Goal: Transaction & Acquisition: Purchase product/service

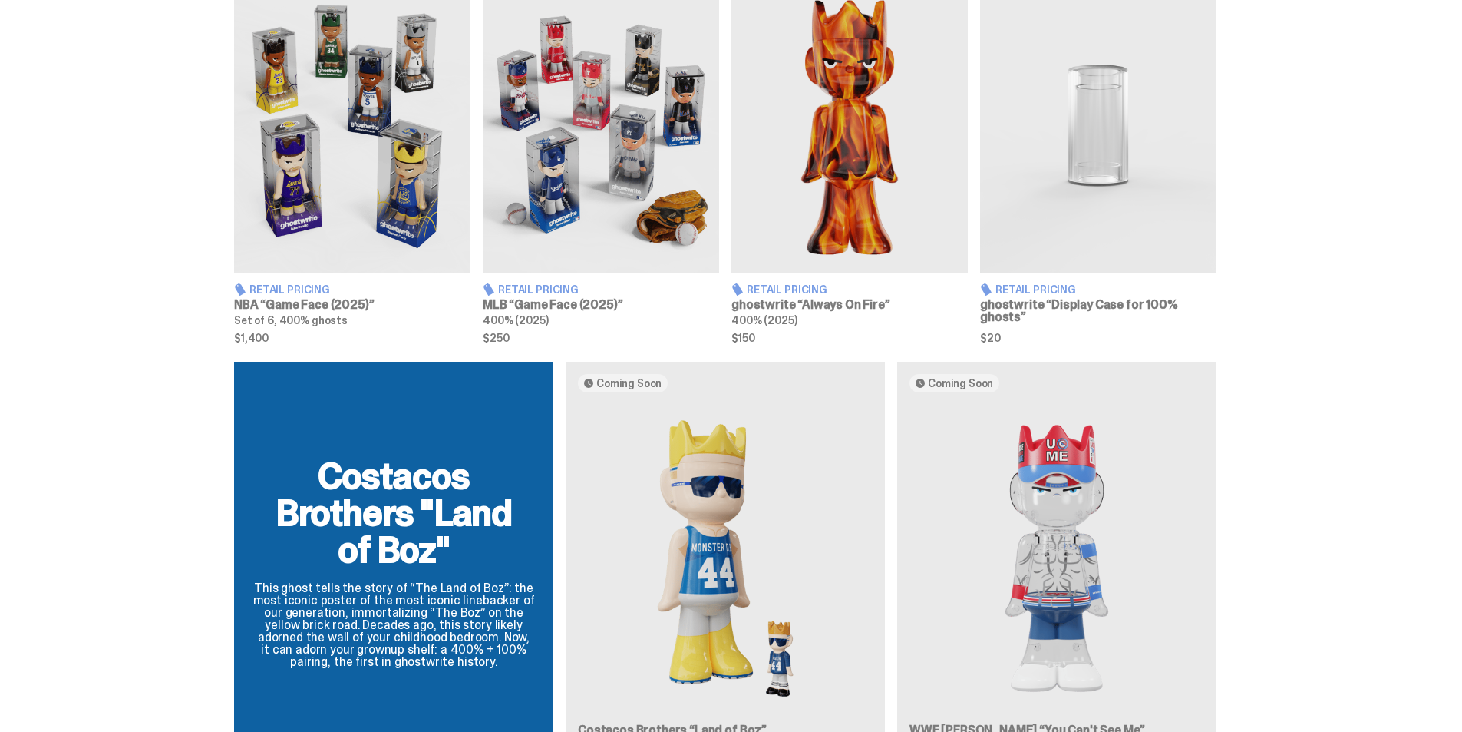
scroll to position [384, 0]
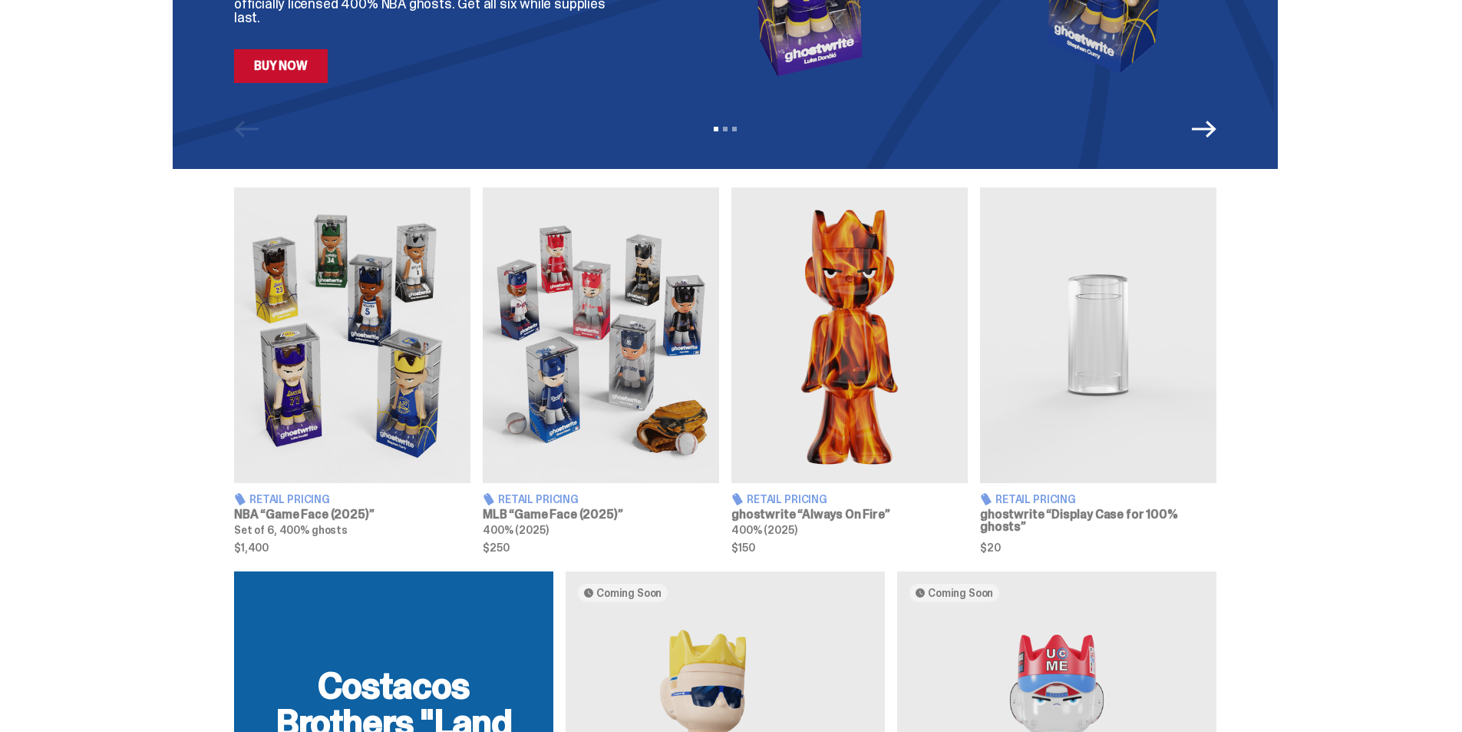
click at [542, 495] on span "Retail Pricing" at bounding box center [538, 499] width 81 height 11
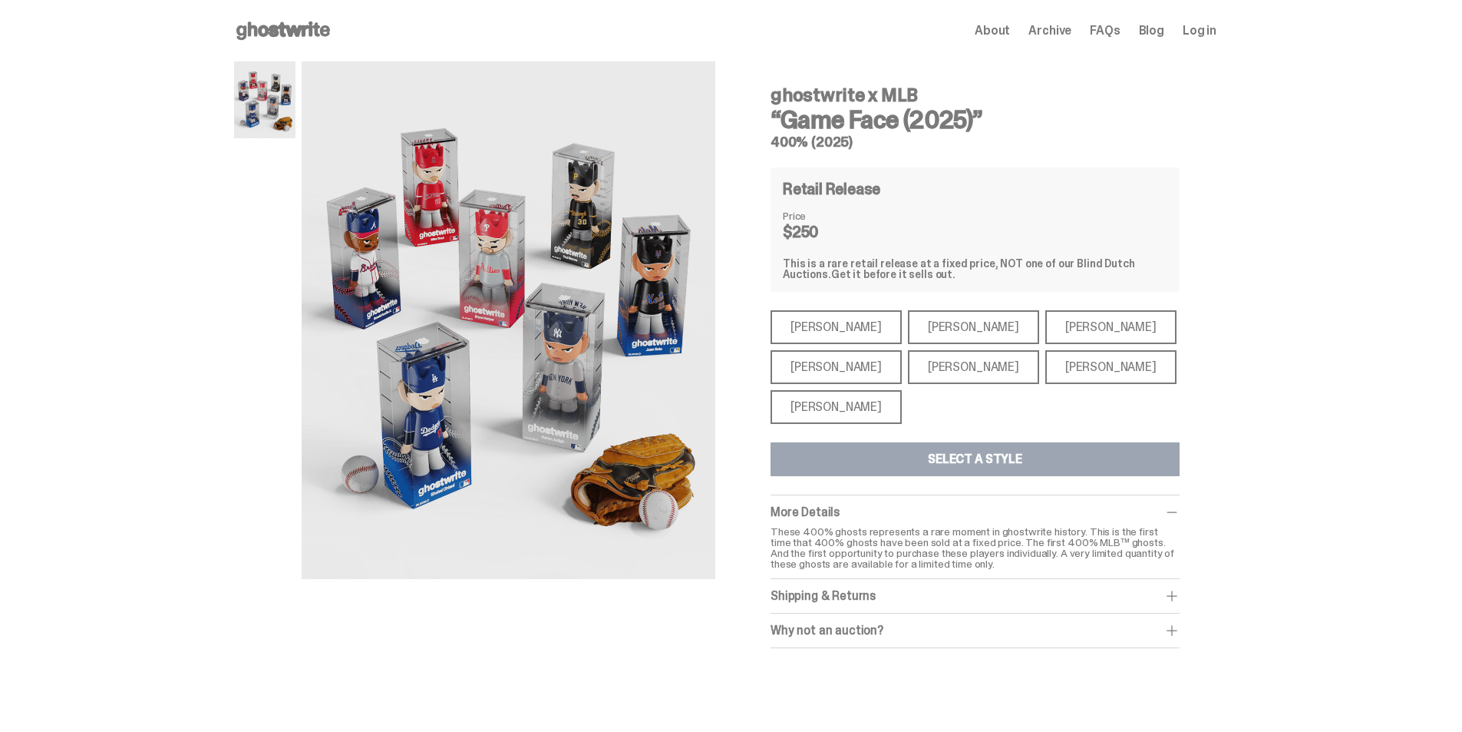
click at [935, 329] on div "[PERSON_NAME]" at bounding box center [973, 327] width 131 height 34
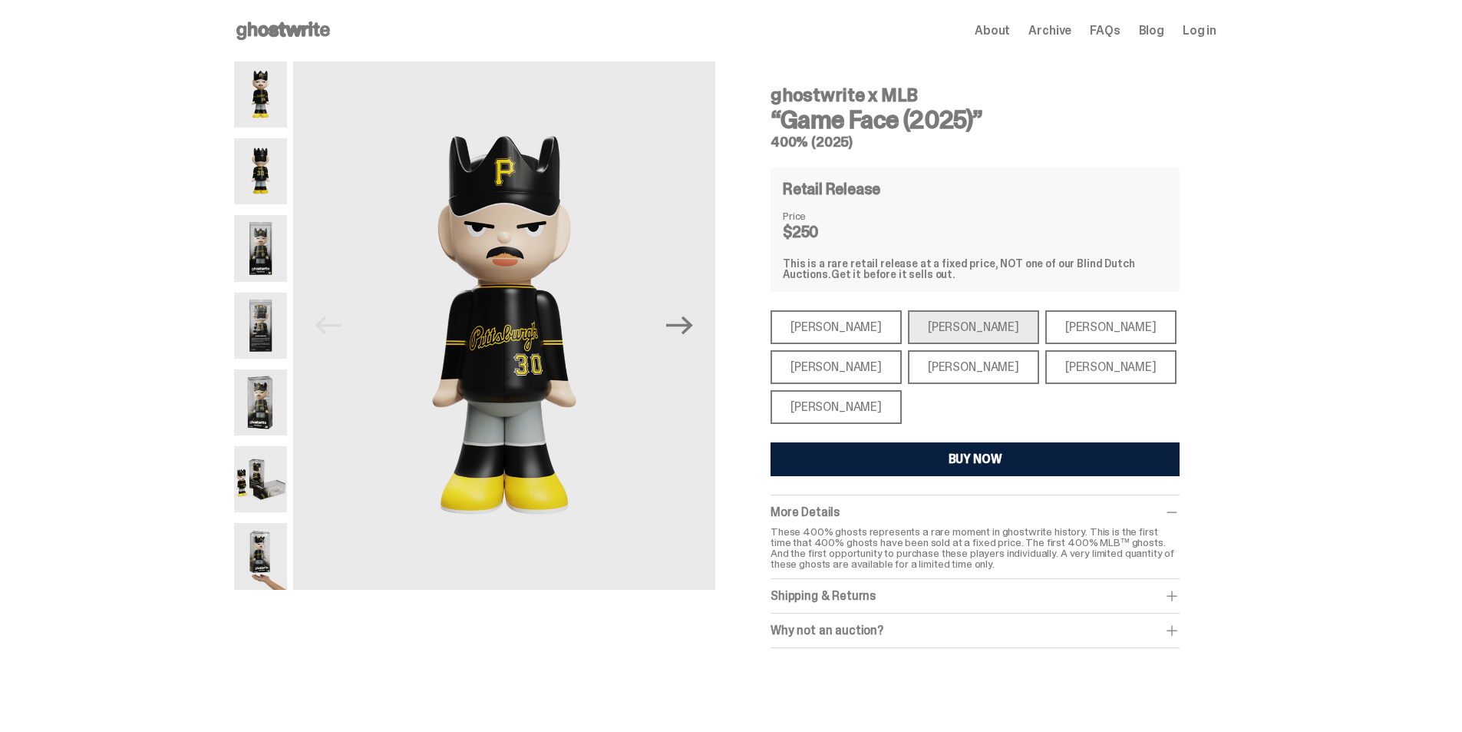
click at [864, 371] on div "[PERSON_NAME]" at bounding box center [836, 367] width 131 height 34
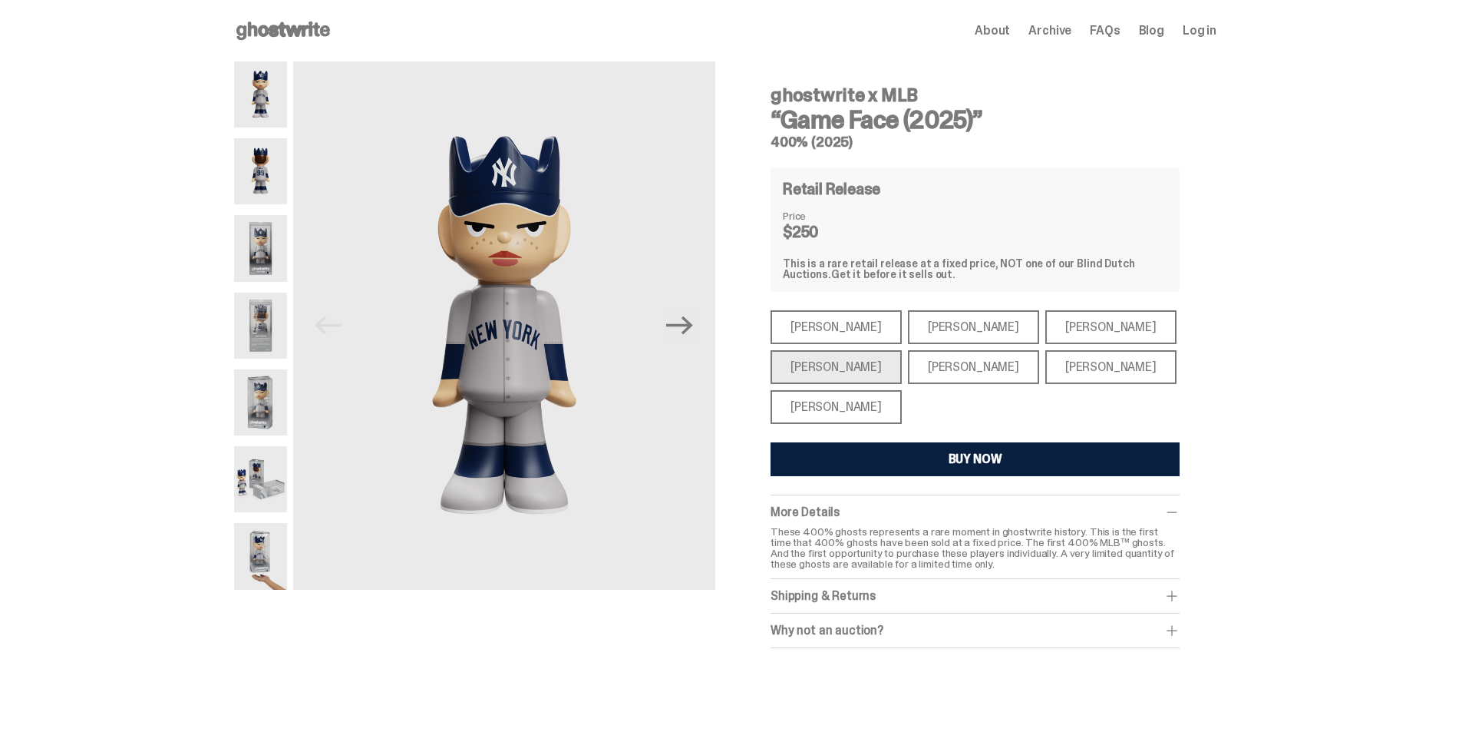
click at [815, 398] on div "[PERSON_NAME]" at bounding box center [836, 407] width 131 height 34
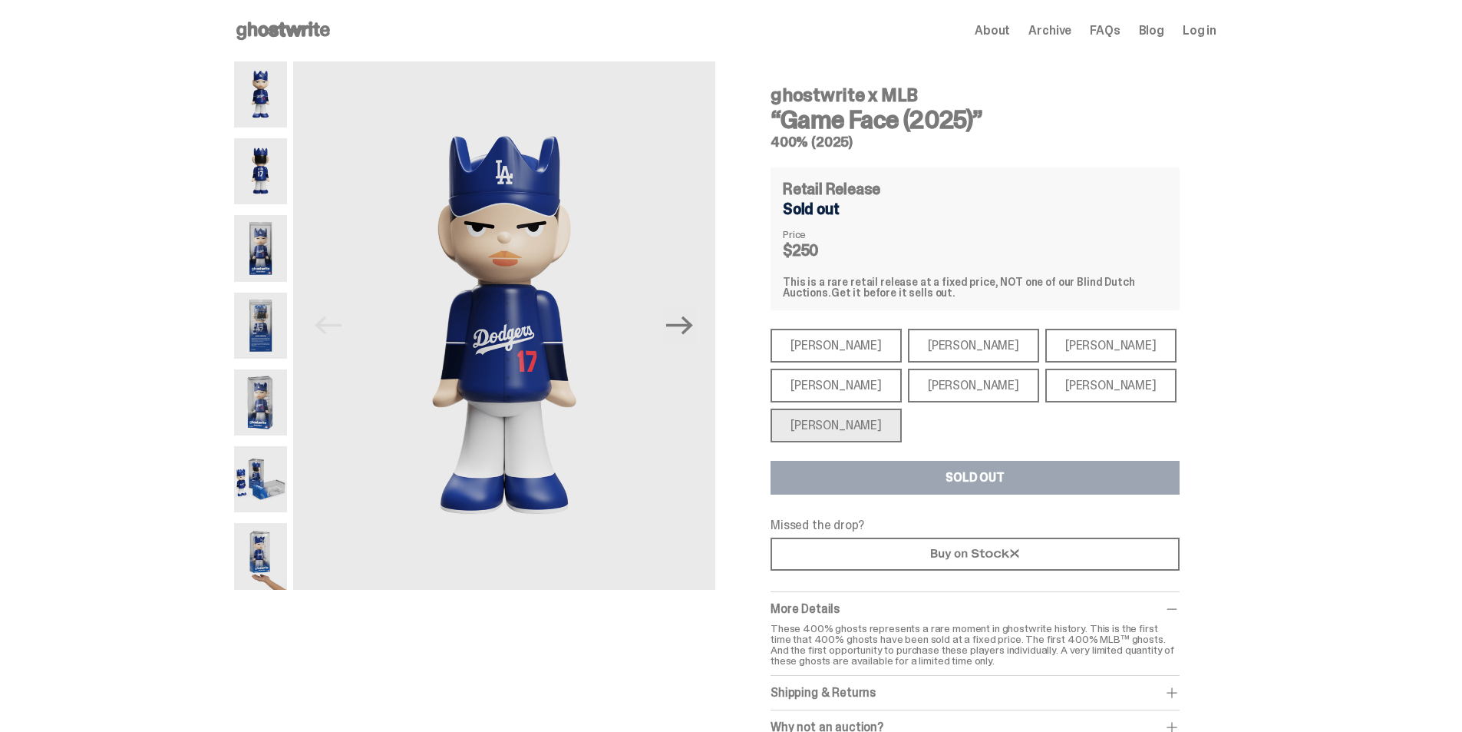
click at [830, 349] on div "[PERSON_NAME]" at bounding box center [836, 346] width 131 height 34
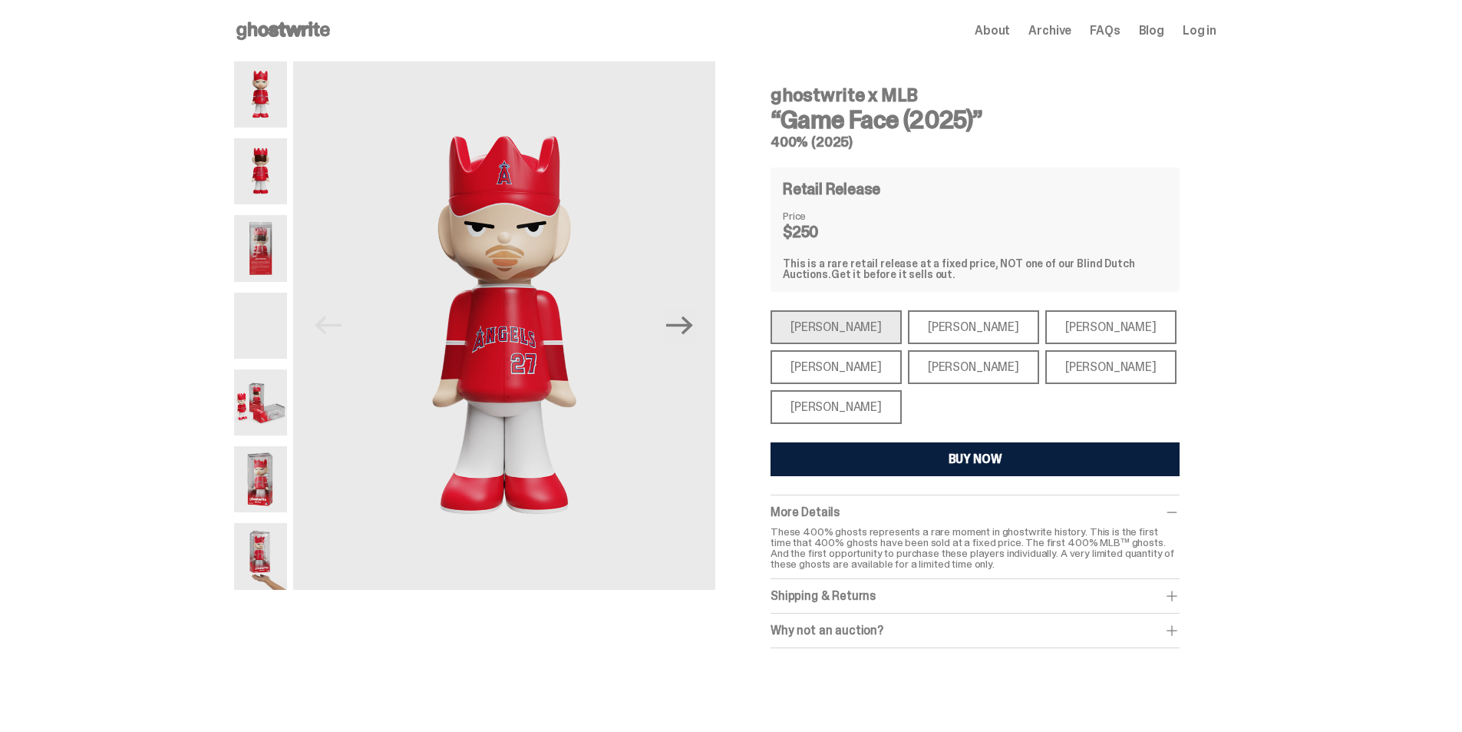
click at [937, 316] on div "[PERSON_NAME]" at bounding box center [973, 327] width 131 height 34
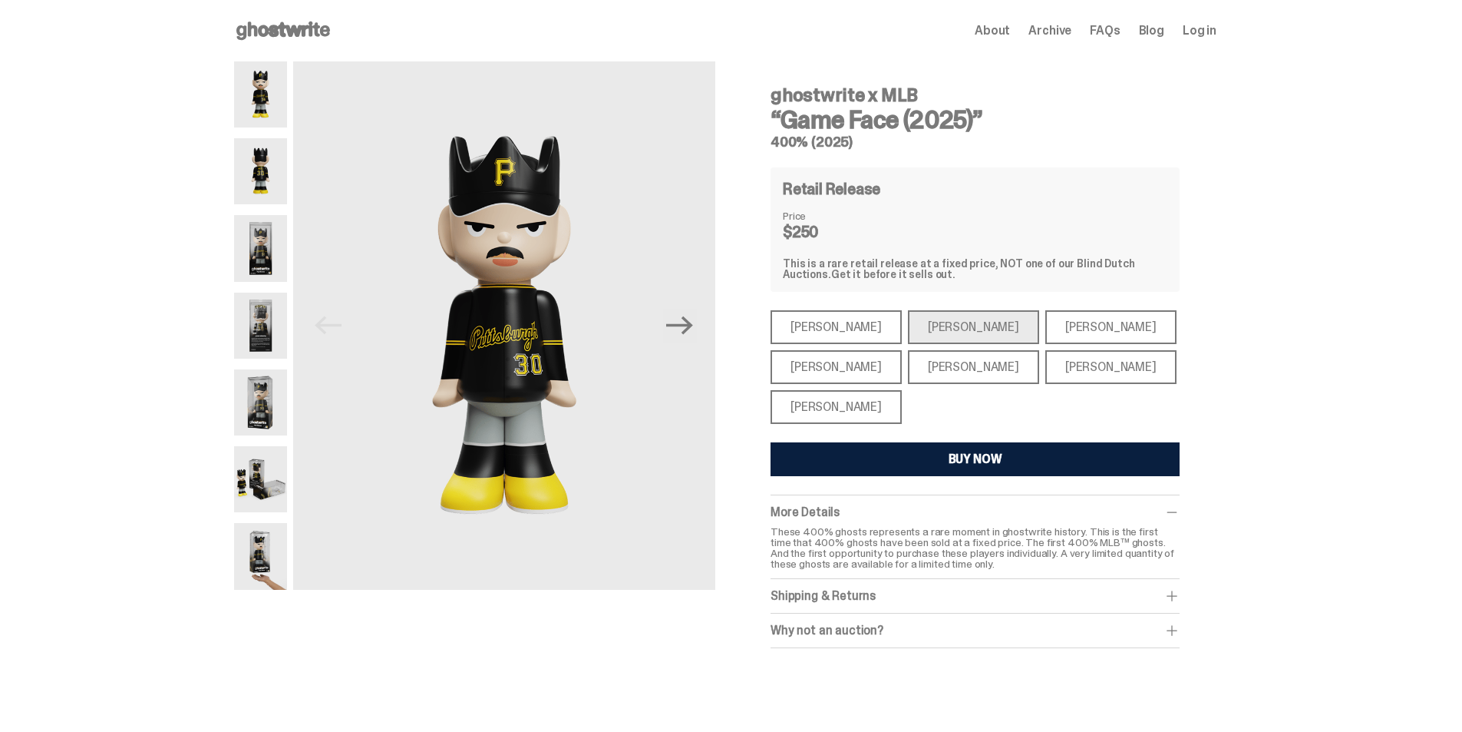
click at [1046, 316] on div "[PERSON_NAME]" at bounding box center [1111, 327] width 131 height 34
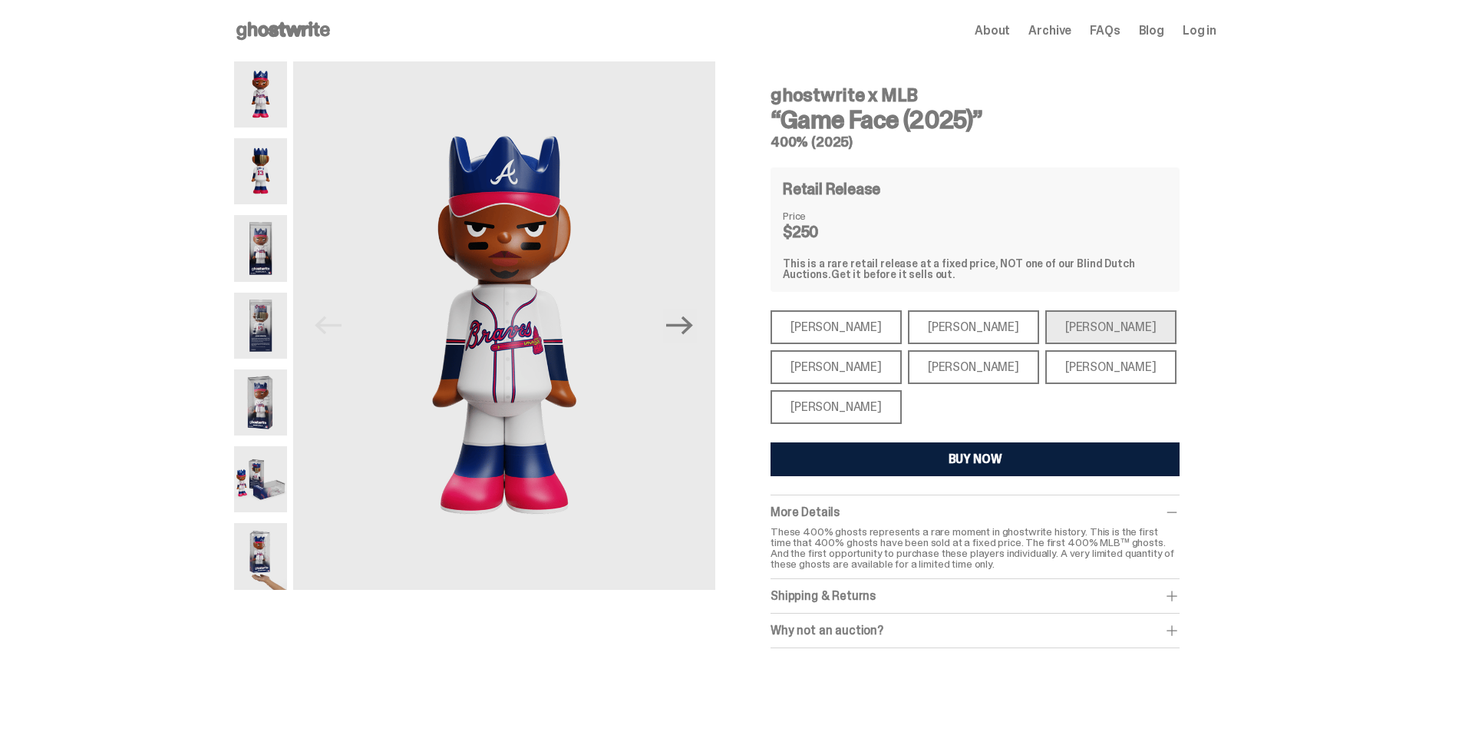
drag, startPoint x: 846, startPoint y: 378, endPoint x: 870, endPoint y: 369, distance: 25.3
click at [846, 377] on div "[PERSON_NAME]" at bounding box center [836, 367] width 131 height 34
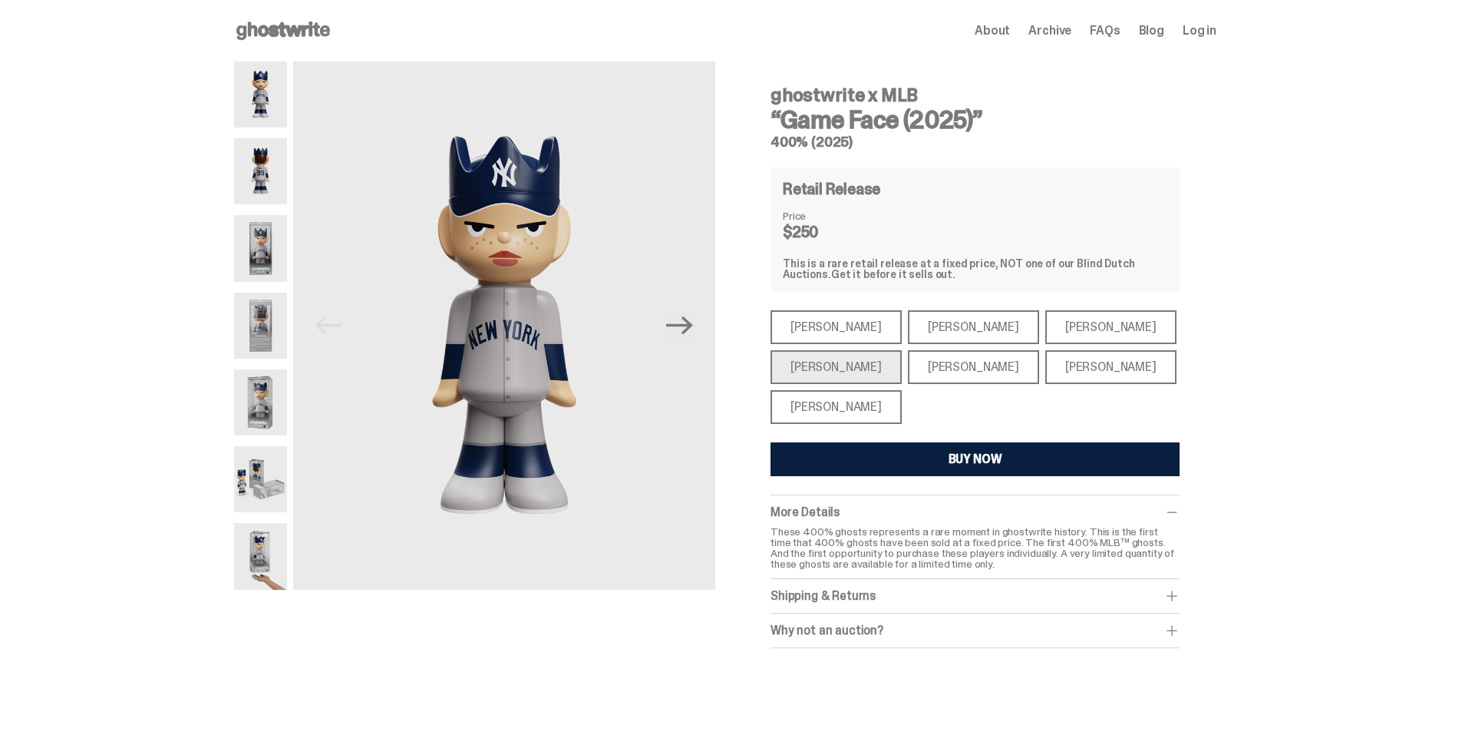
click at [934, 366] on div "[PERSON_NAME]" at bounding box center [973, 367] width 131 height 34
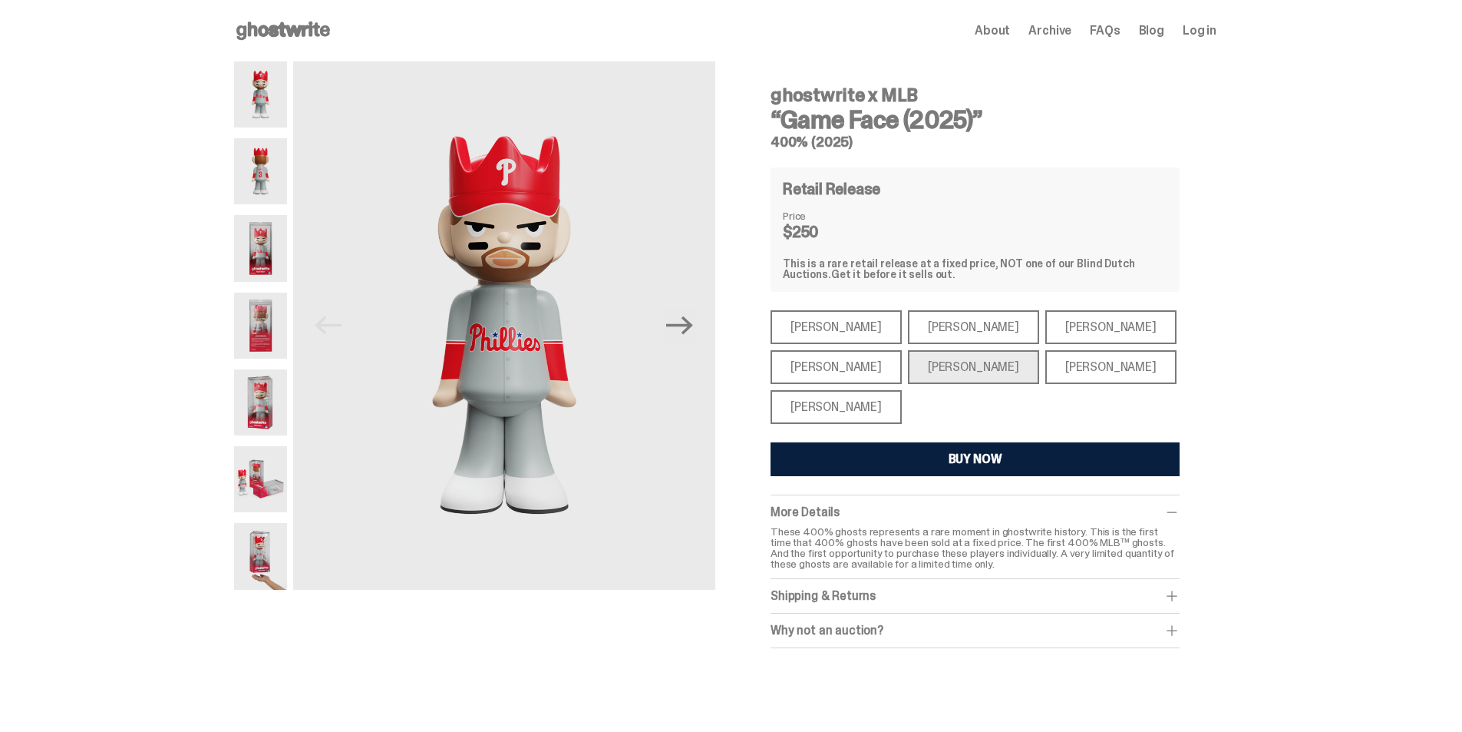
click at [1046, 365] on div "[PERSON_NAME]" at bounding box center [1111, 367] width 131 height 34
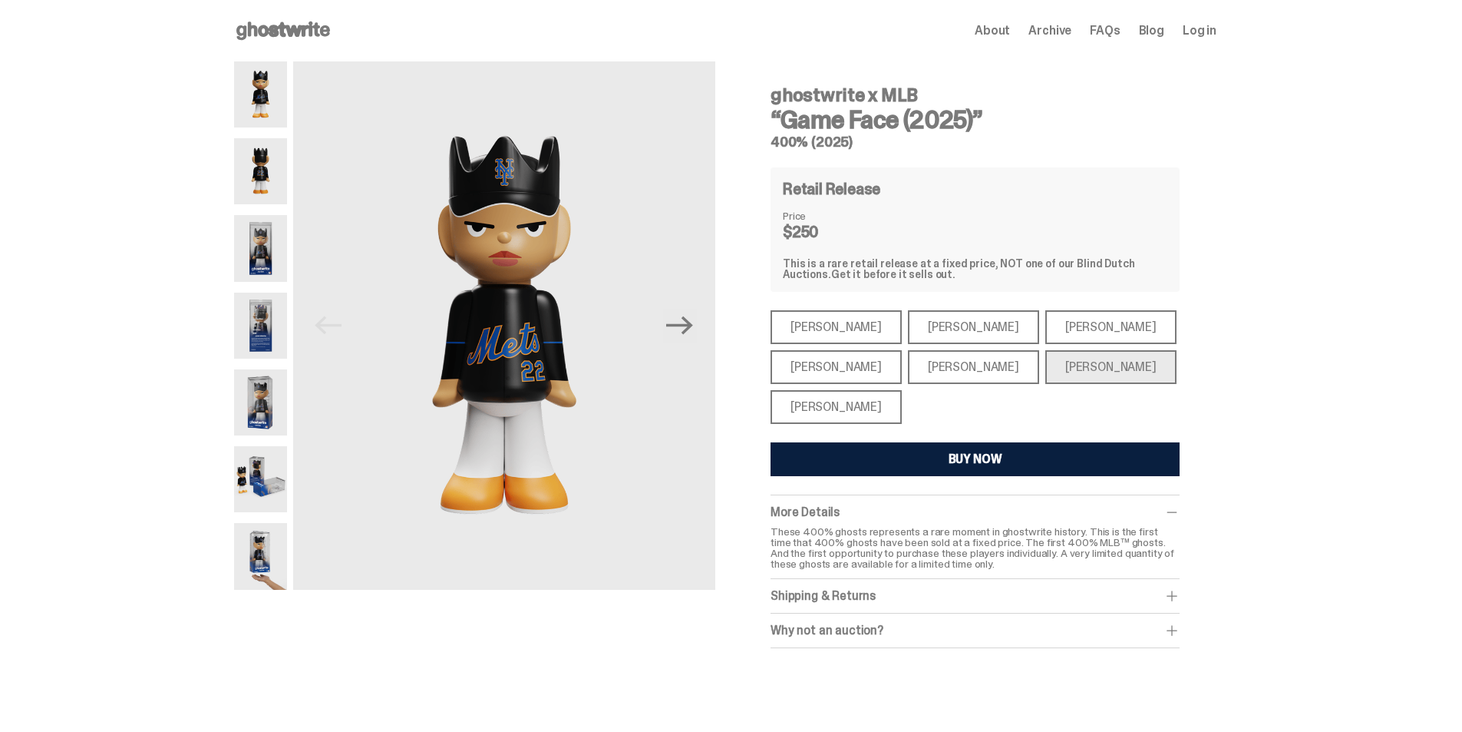
click at [950, 332] on div "[PERSON_NAME]" at bounding box center [973, 327] width 131 height 34
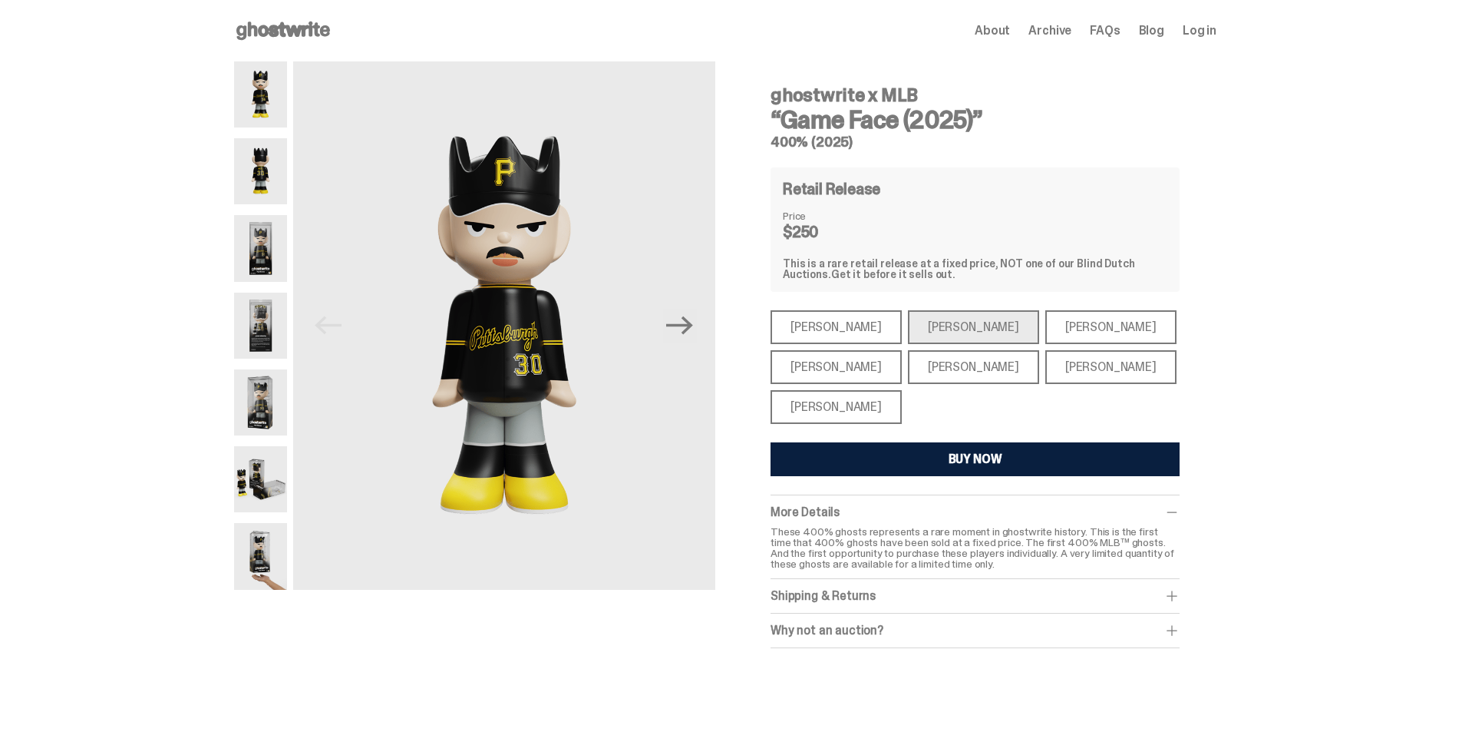
click at [808, 408] on div "[PERSON_NAME]" at bounding box center [836, 407] width 131 height 34
click at [847, 404] on div "[PERSON_NAME]" at bounding box center [836, 407] width 131 height 34
click at [851, 403] on div "[PERSON_NAME]" at bounding box center [836, 407] width 131 height 34
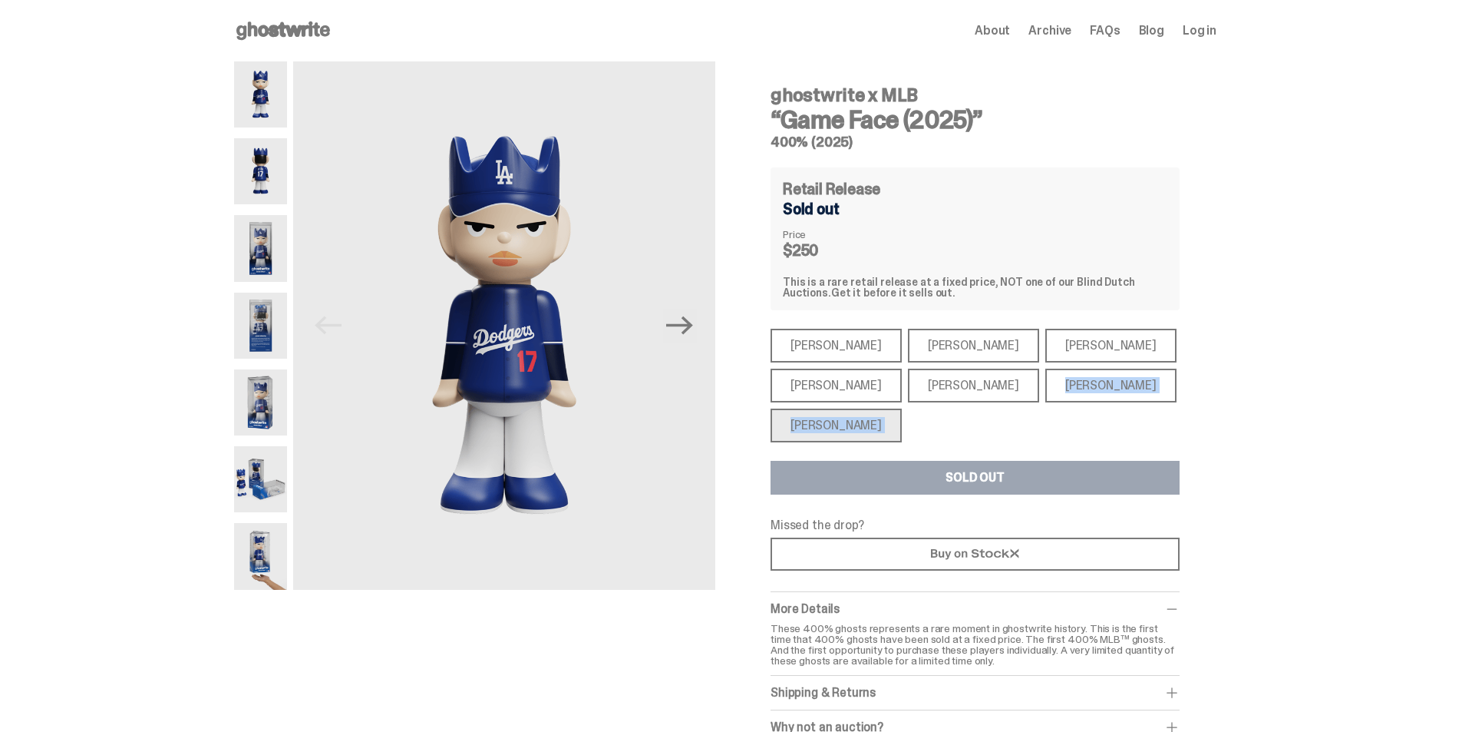
drag, startPoint x: 968, startPoint y: 428, endPoint x: 974, endPoint y: 454, distance: 26.8
click at [974, 454] on div "ghostwrite x MLB “Game Face (2025)” 400% (2025) Retail Release Sold out Price $…" at bounding box center [975, 409] width 409 height 671
click at [824, 347] on div "[PERSON_NAME]" at bounding box center [836, 346] width 131 height 34
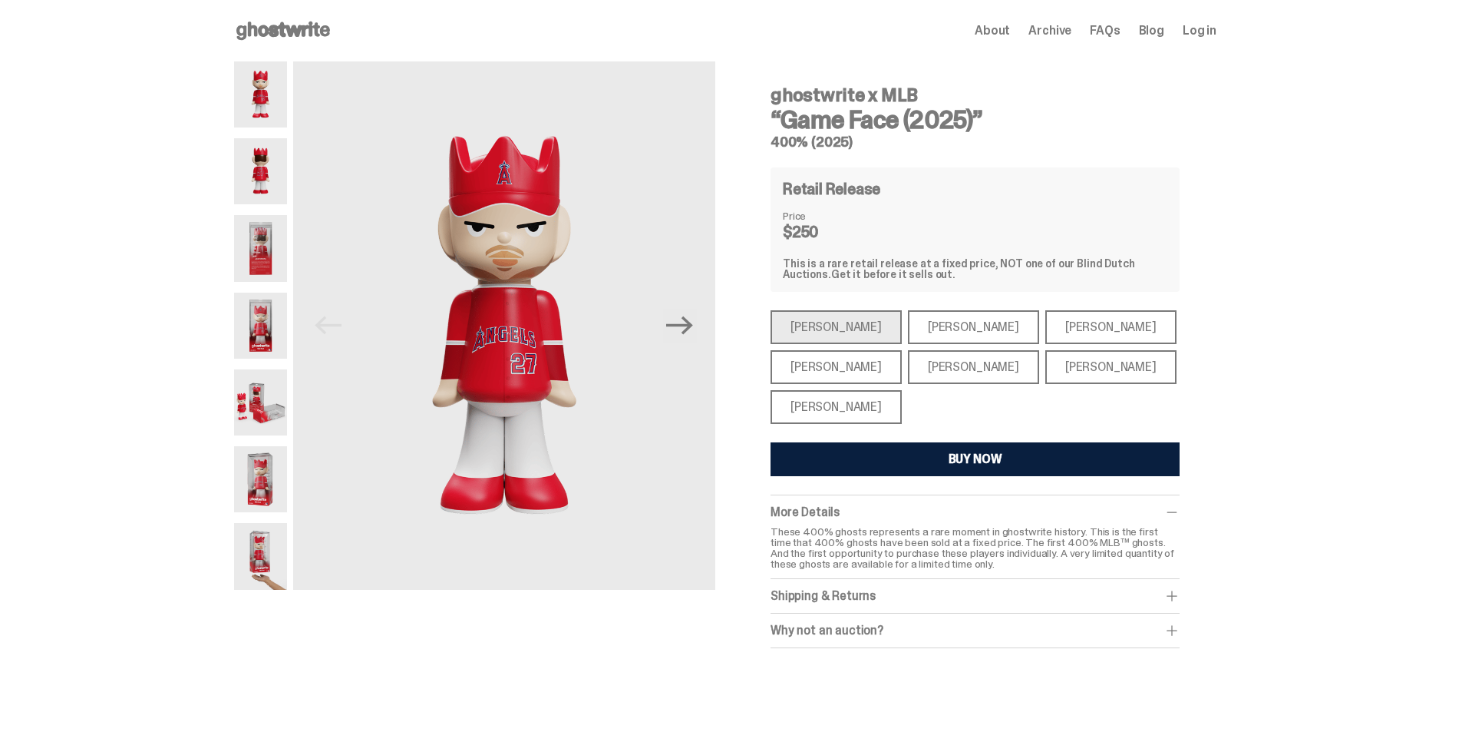
click at [944, 321] on div "[PERSON_NAME]" at bounding box center [973, 327] width 131 height 34
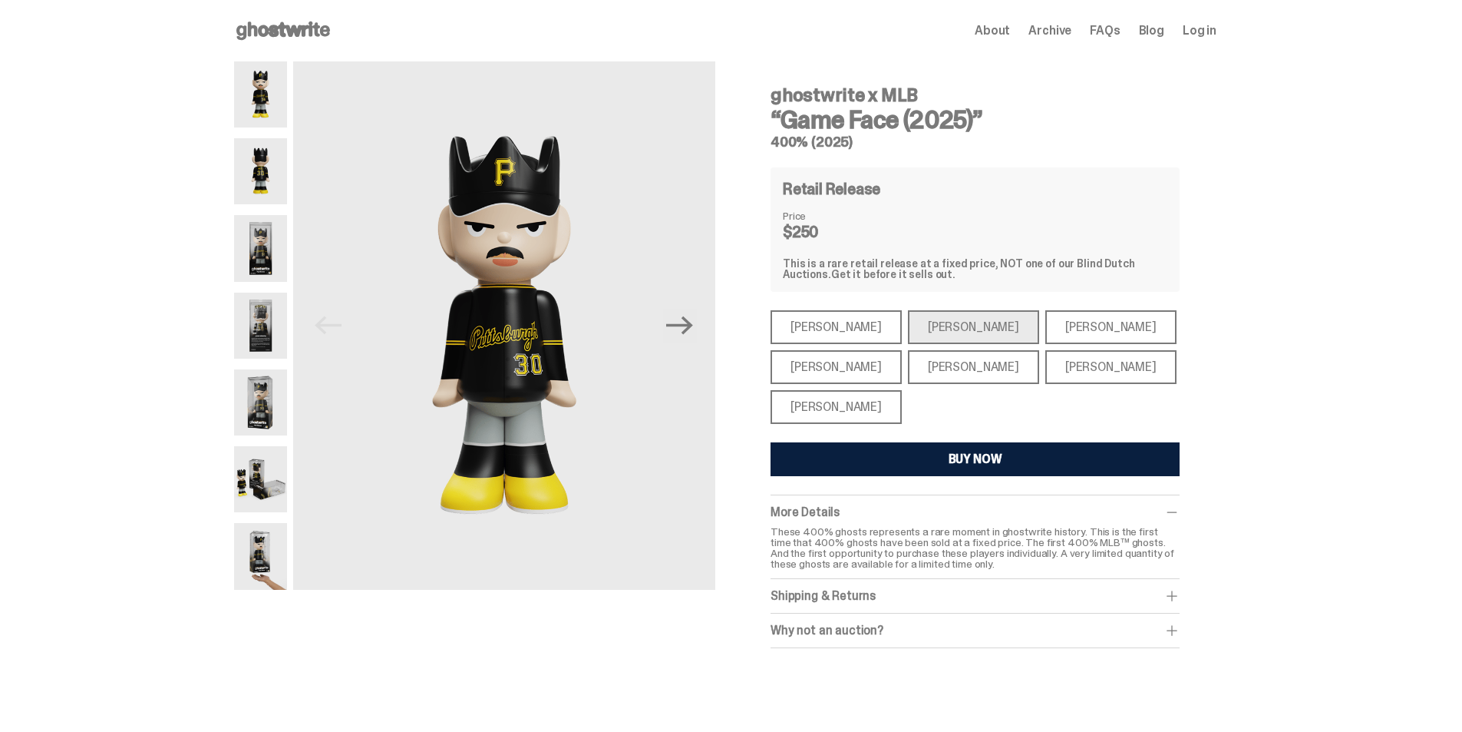
click at [921, 441] on div "ghostwrite x MLB “Game Face (2025)” 400% (2025) Retail Release Price $250 This …" at bounding box center [975, 361] width 409 height 574
click at [924, 448] on button "BUY NOW" at bounding box center [975, 459] width 409 height 34
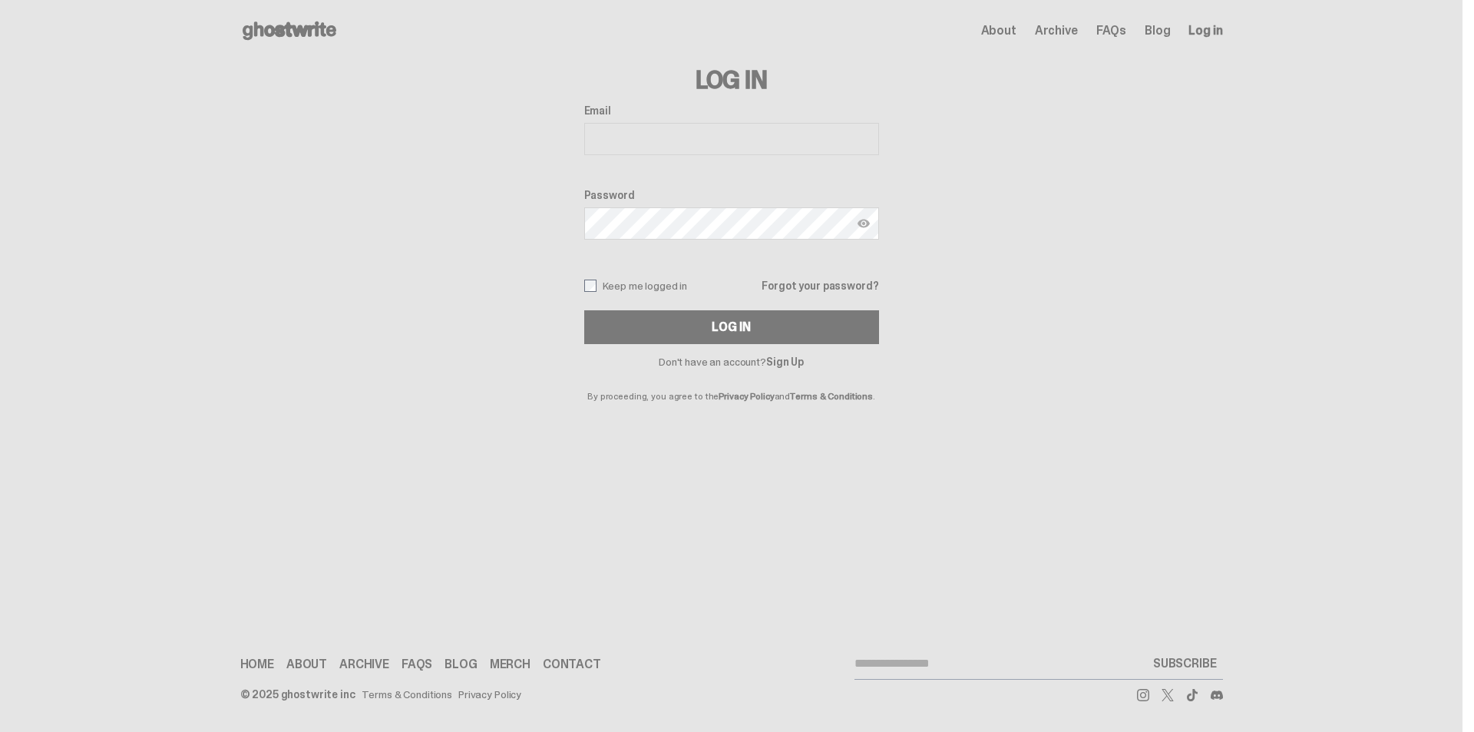
click at [679, 111] on label "Email" at bounding box center [731, 110] width 295 height 12
click at [679, 123] on input "Email" at bounding box center [731, 139] width 295 height 32
drag, startPoint x: 691, startPoint y: 131, endPoint x: 726, endPoint y: 142, distance: 37.1
click at [693, 131] on input "Email" at bounding box center [731, 139] width 295 height 32
click at [0, 731] on com-1password-button at bounding box center [0, 732] width 0 height 0
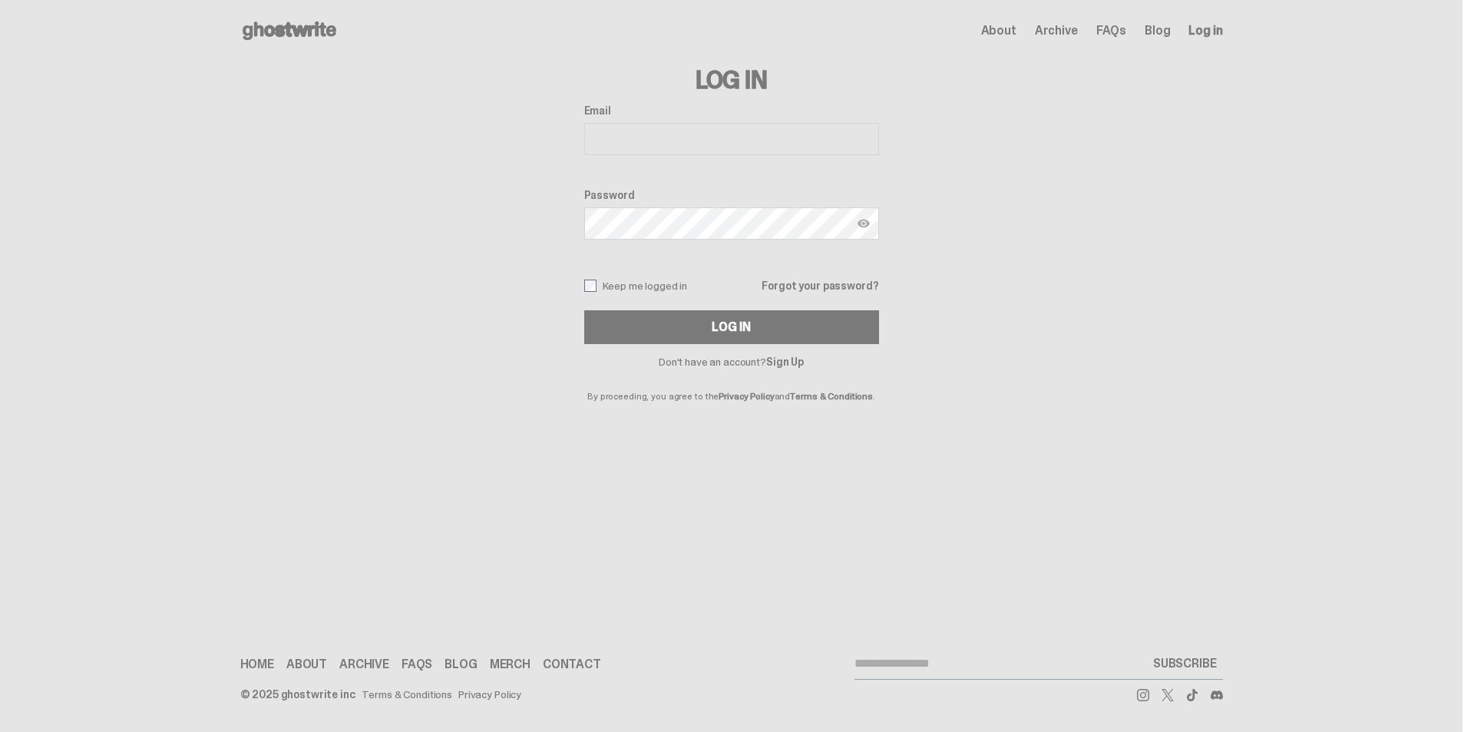
click at [674, 127] on input "Email" at bounding box center [731, 139] width 295 height 32
click at [0, 731] on com-1password-button at bounding box center [0, 732] width 0 height 0
click at [657, 146] on input "Email" at bounding box center [731, 139] width 295 height 32
